Goal: Task Accomplishment & Management: Manage account settings

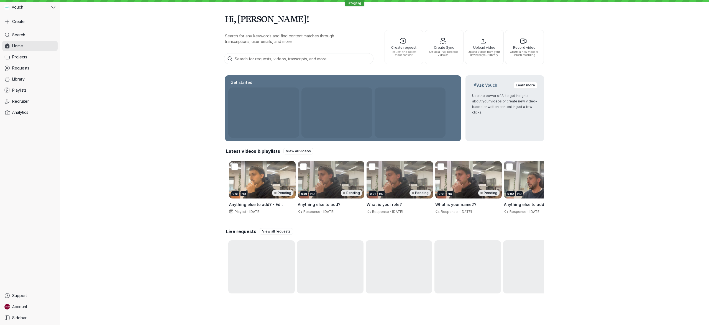
click at [120, 55] on div "Hi, [PERSON_NAME]! Search for any keywords and find content matches through tra…" at bounding box center [385, 152] width 650 height 304
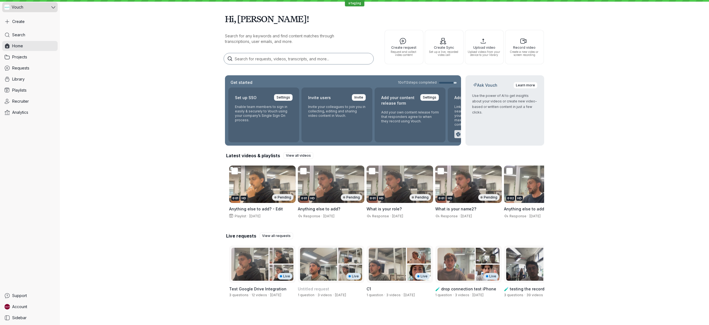
click at [53, 8] on icon at bounding box center [53, 7] width 4 height 2
click at [43, 30] on span "QA - Problem Reproduction" at bounding box center [38, 28] width 45 height 4
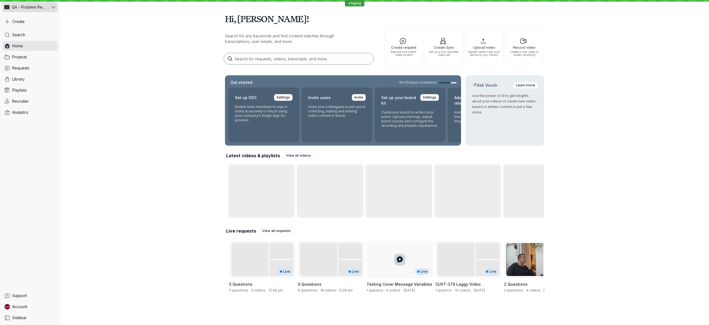
click at [47, 8] on div "QA - Problem Reproduction" at bounding box center [26, 7] width 48 height 10
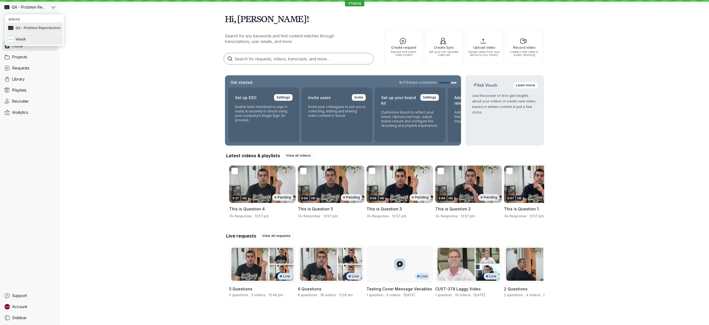
click at [38, 41] on button "Vouch" at bounding box center [34, 39] width 57 height 11
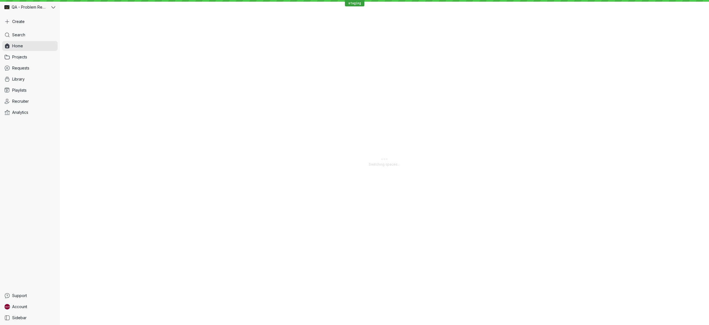
click at [124, 115] on main "Switching spaces..." at bounding box center [385, 162] width 650 height 325
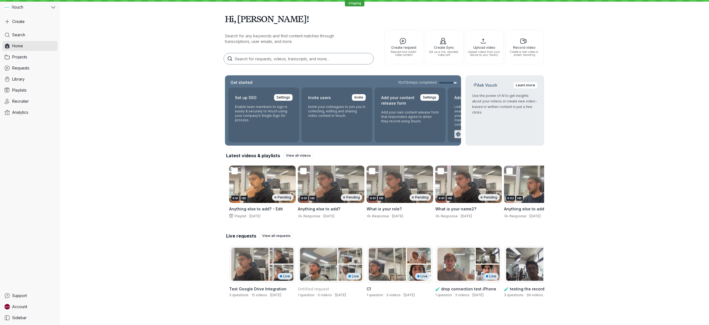
click at [167, 161] on div "Hi, [PERSON_NAME]! Search for any keywords and find content matches through tra…" at bounding box center [385, 156] width 650 height 312
